Goal: Task Accomplishment & Management: Use online tool/utility

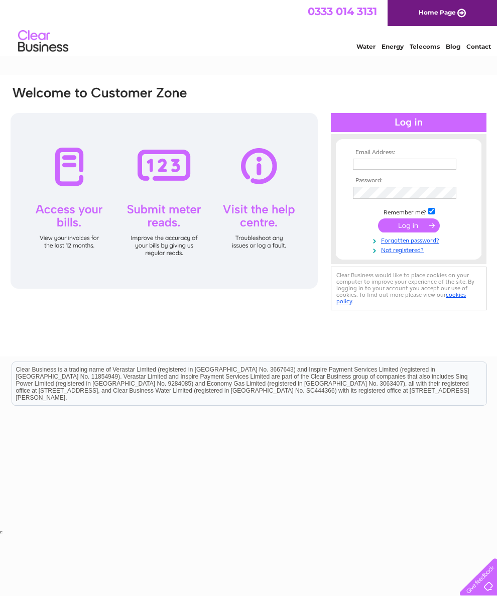
click at [432, 161] on input "text" at bounding box center [405, 164] width 104 height 11
type input "b11bbs@hotmail.com"
click at [412, 241] on link "Forgotten password?" at bounding box center [410, 241] width 114 height 10
click at [432, 170] on input "text" at bounding box center [405, 164] width 104 height 11
type input "[EMAIL_ADDRESS][DOMAIN_NAME]"
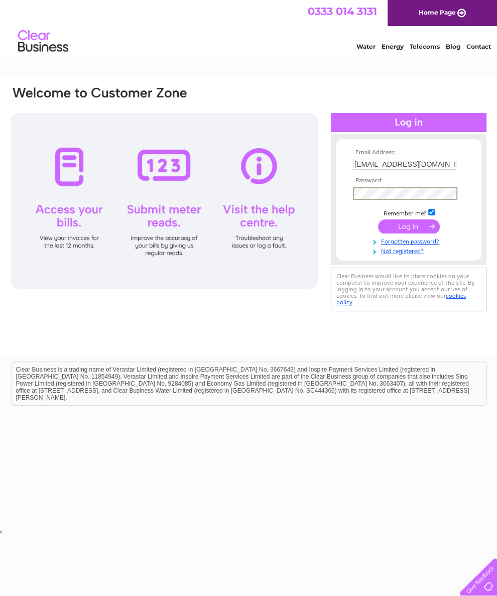
click at [411, 233] on input "submit" at bounding box center [409, 227] width 62 height 14
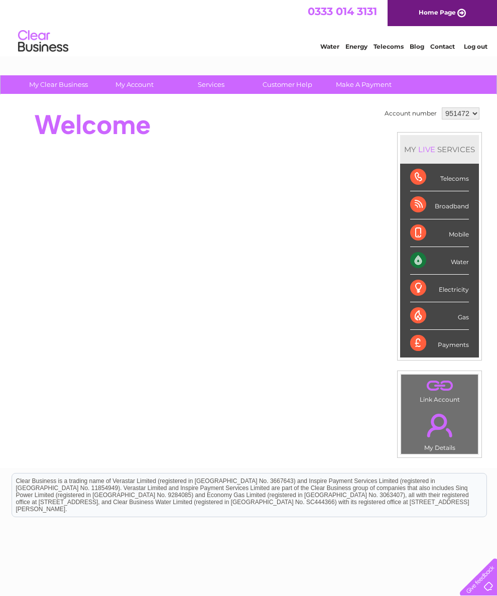
click at [462, 274] on div "Water" at bounding box center [440, 261] width 59 height 28
click at [461, 273] on div "Water" at bounding box center [440, 261] width 59 height 28
click at [431, 271] on div "Water" at bounding box center [440, 261] width 59 height 28
click at [306, 80] on link "Customer Help" at bounding box center [287, 84] width 83 height 19
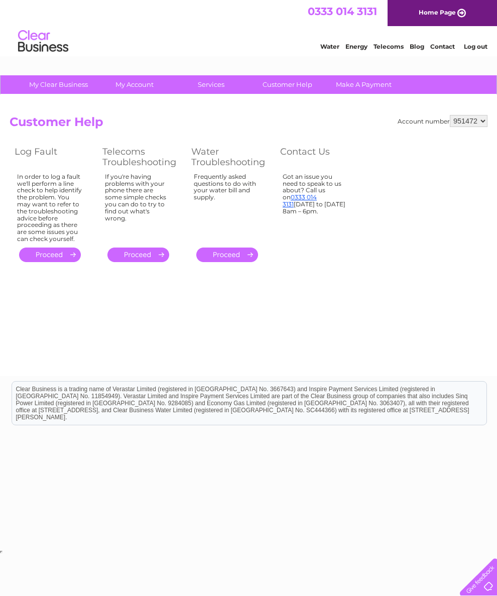
click at [238, 262] on link "." at bounding box center [227, 255] width 62 height 15
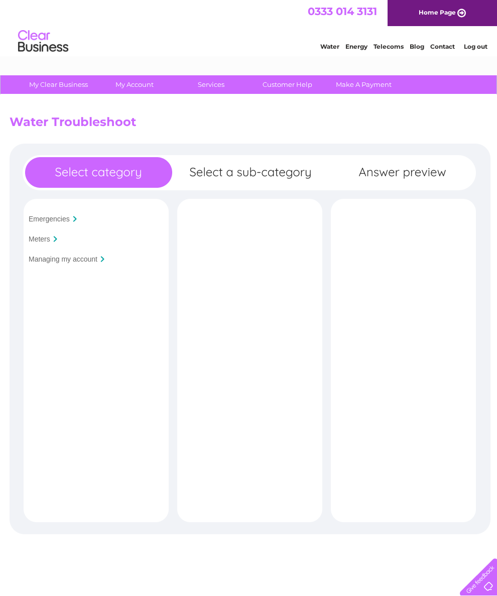
click at [47, 240] on input "Meters" at bounding box center [40, 239] width 22 height 8
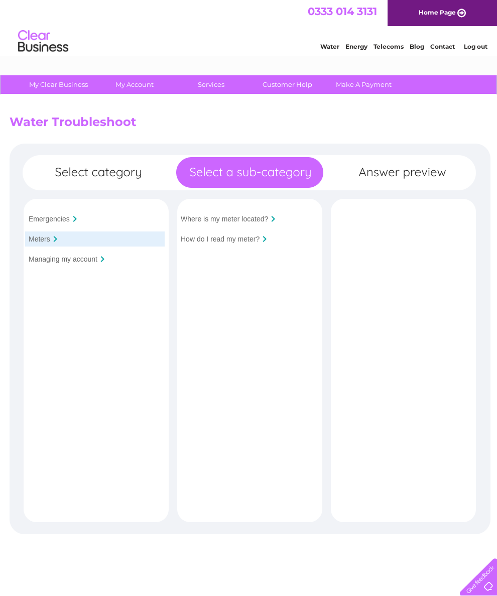
click at [259, 238] on input "How do I read my meter?" at bounding box center [220, 239] width 79 height 8
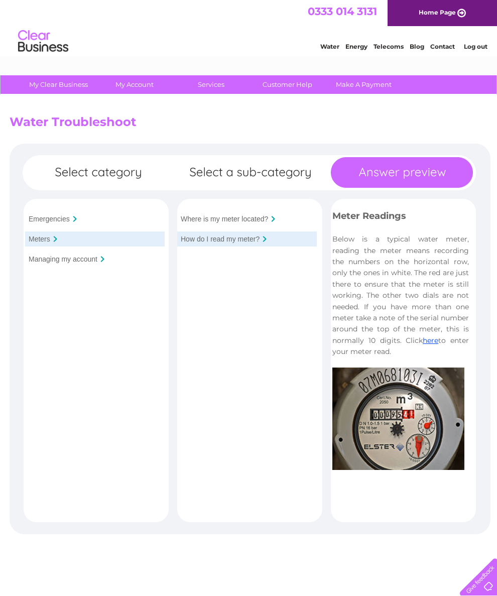
click at [423, 345] on link "here" at bounding box center [431, 340] width 16 height 9
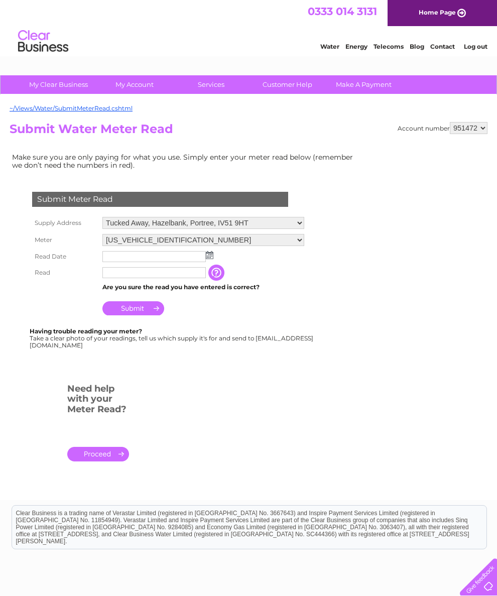
click at [209, 257] on img at bounding box center [210, 255] width 8 height 8
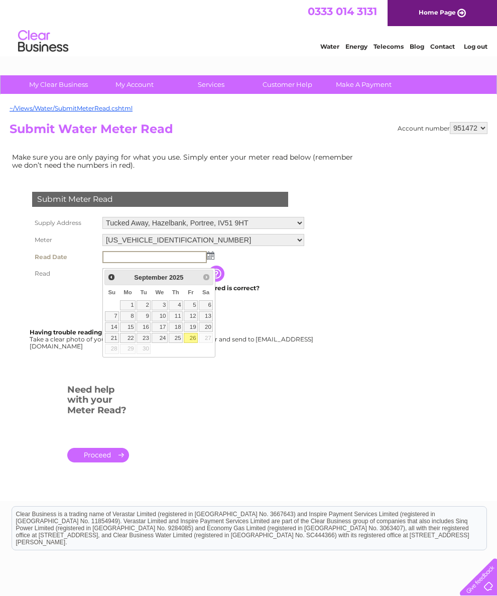
click at [193, 343] on link "26" at bounding box center [191, 338] width 14 height 10
type input "2025/09/26"
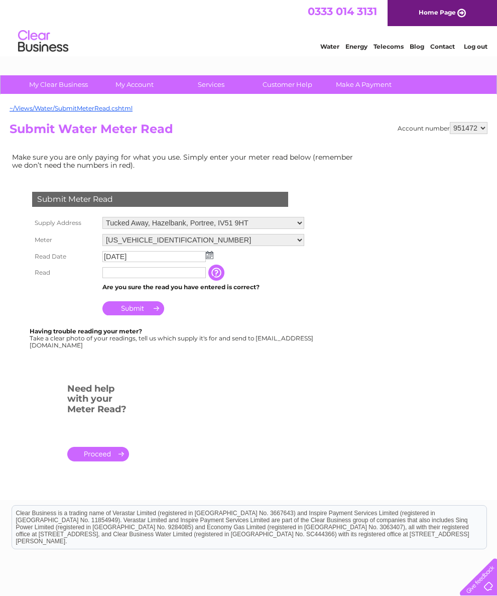
click at [188, 278] on input "text" at bounding box center [155, 272] width 104 height 11
click at [177, 279] on input "text" at bounding box center [155, 273] width 105 height 12
type input "530"
click at [150, 316] on input "Submit" at bounding box center [134, 310] width 62 height 14
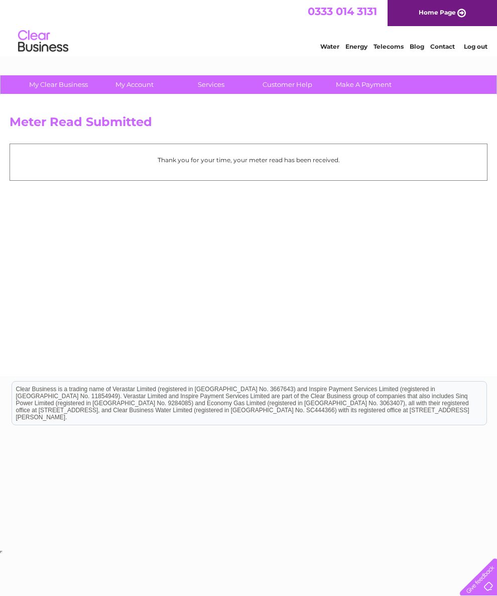
click at [487, 46] on link "Log out" at bounding box center [476, 47] width 24 height 8
